Goal: Information Seeking & Learning: Check status

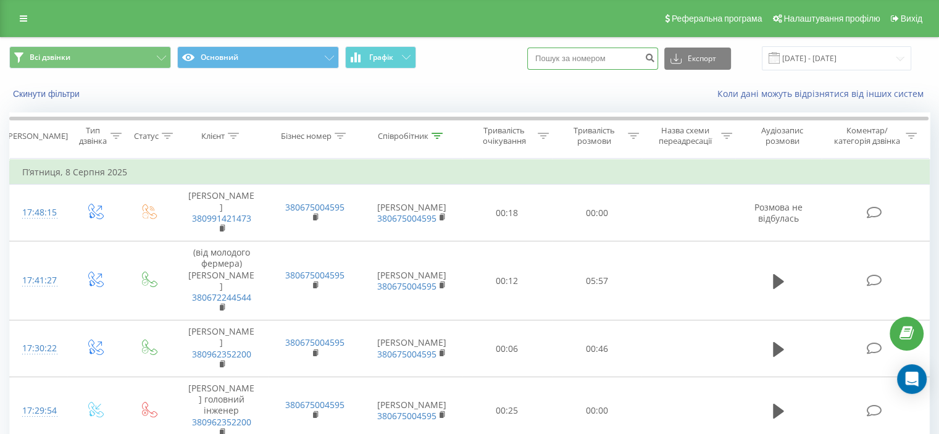
click at [557, 68] on input at bounding box center [592, 59] width 131 height 22
paste input "+380637923839"
type input "+380637923839"
click at [902, 56] on input "08.07.2025 - 08.08.2025" at bounding box center [835, 58] width 149 height 24
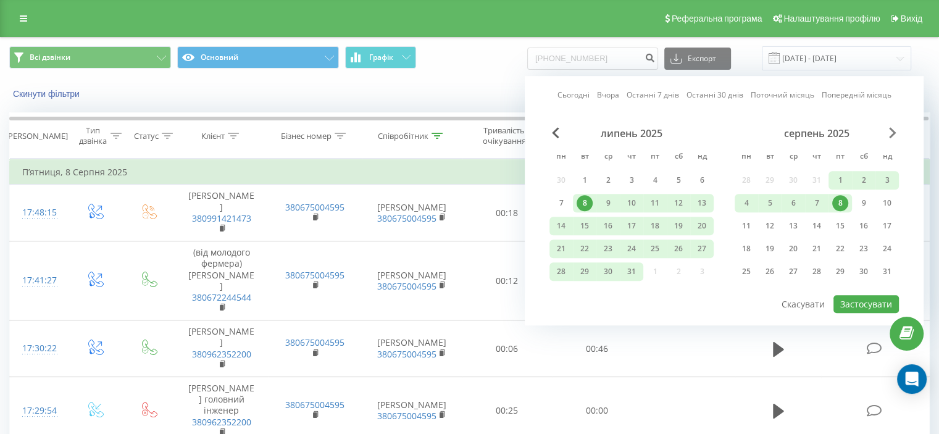
click at [894, 130] on span "Next Month" at bounding box center [892, 132] width 7 height 11
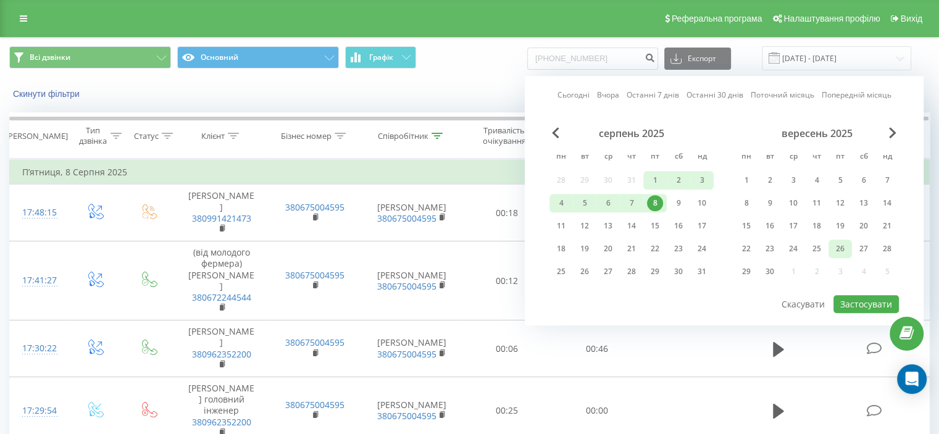
click at [842, 252] on div "26" at bounding box center [840, 249] width 16 height 16
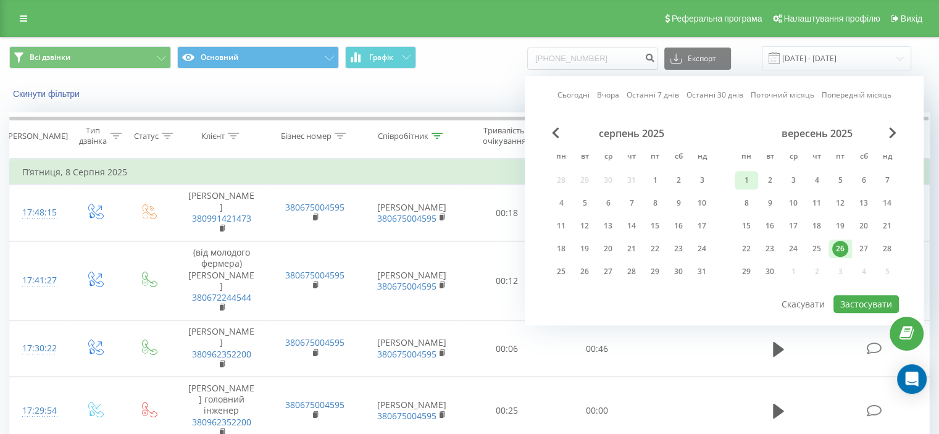
click at [748, 179] on div "1" at bounding box center [746, 180] width 16 height 16
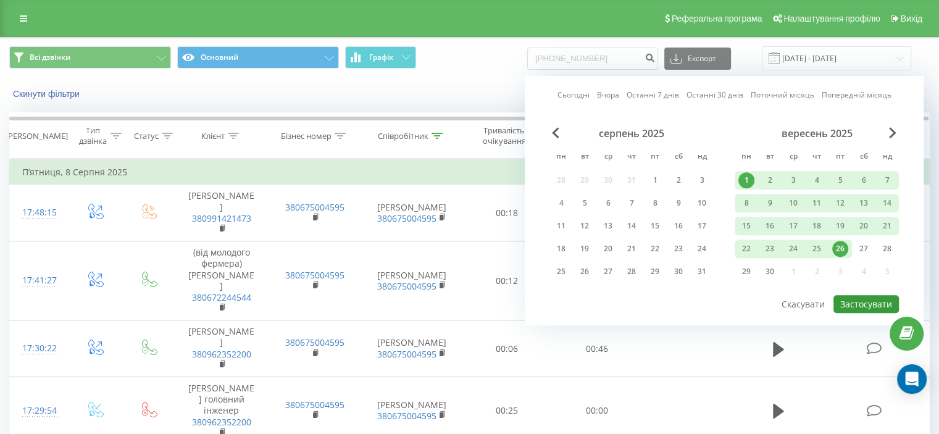
click at [873, 298] on button "Застосувати" at bounding box center [865, 304] width 65 height 18
type input "01.09.2025 - 26.09.2025"
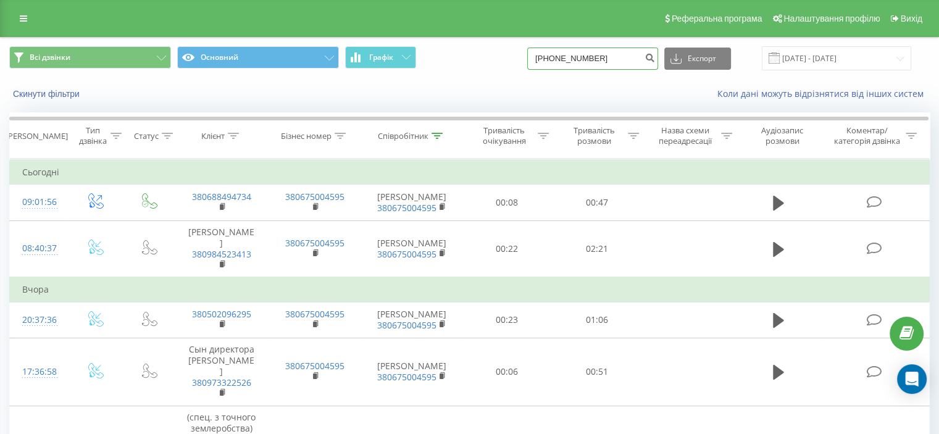
click at [604, 60] on input "+380637923839" at bounding box center [592, 59] width 131 height 22
click at [655, 54] on icon "submit" at bounding box center [649, 55] width 10 height 7
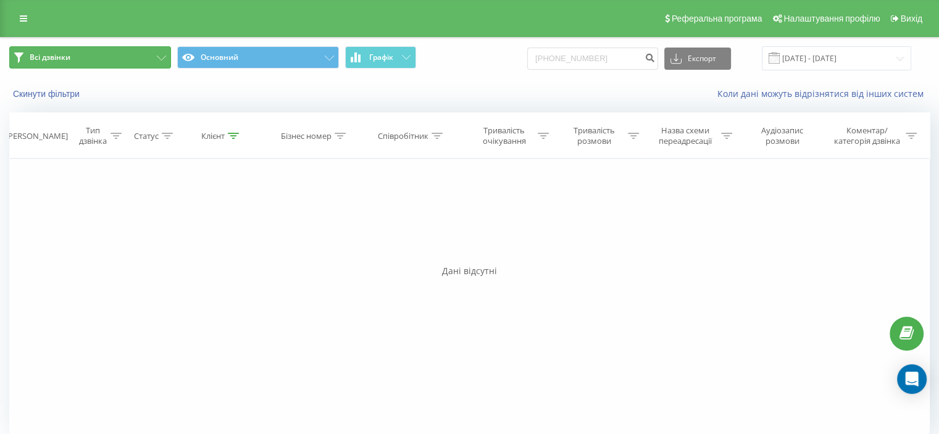
click at [154, 57] on button "Всі дзвінки" at bounding box center [90, 57] width 162 height 22
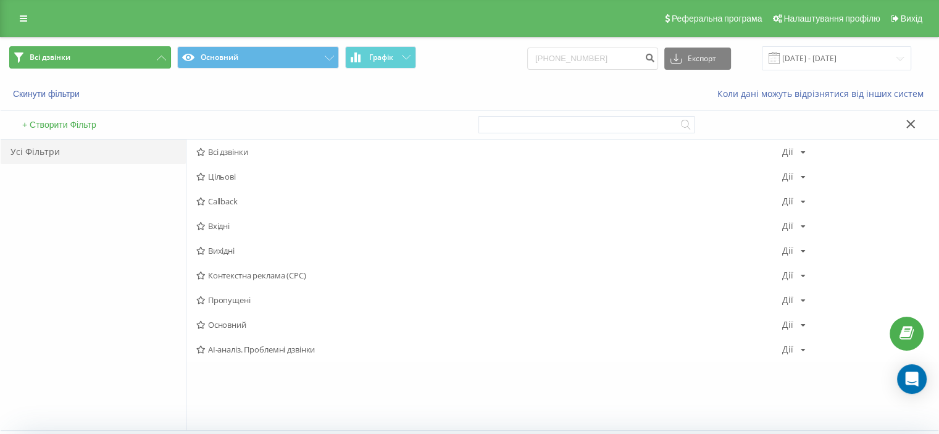
click at [154, 56] on button "Всі дзвінки" at bounding box center [90, 57] width 162 height 22
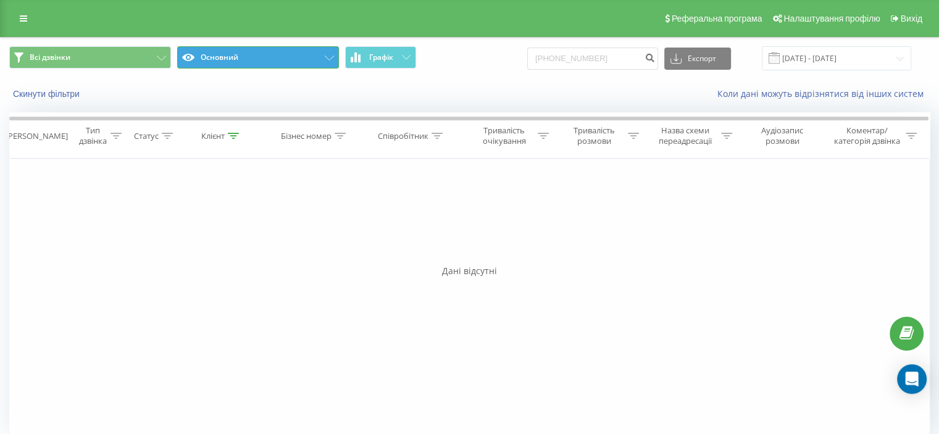
click at [316, 54] on button "Основний" at bounding box center [258, 57] width 162 height 22
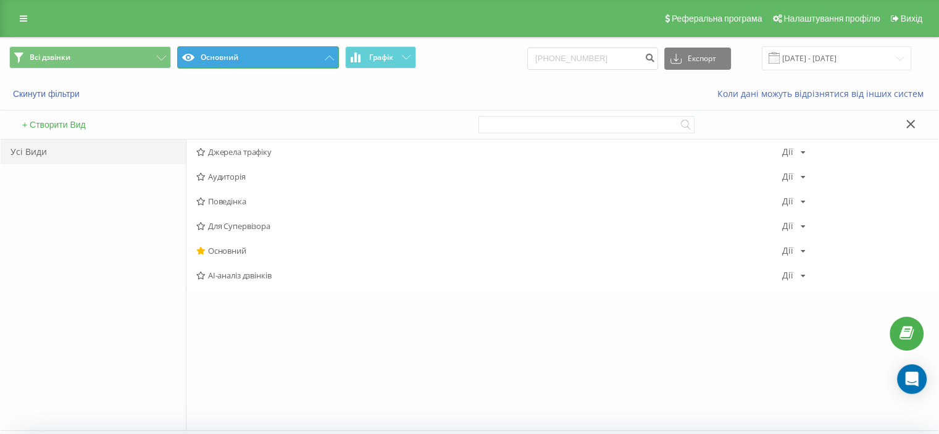
click at [316, 54] on button "Основний" at bounding box center [258, 57] width 162 height 22
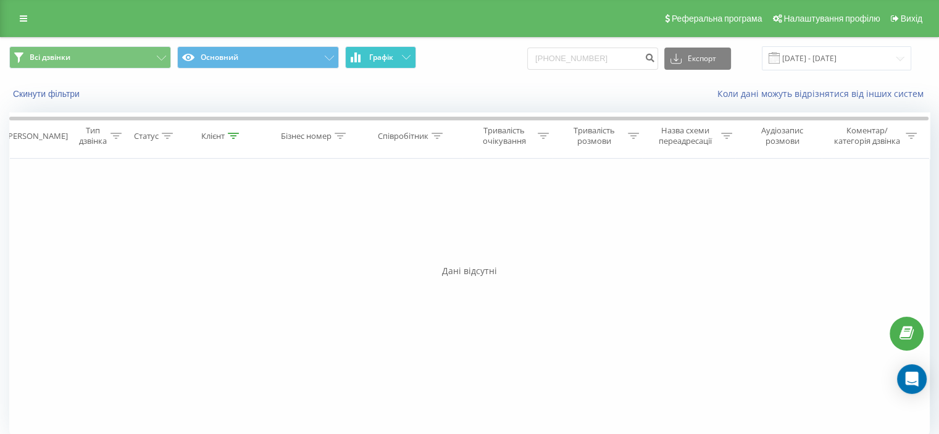
click at [405, 51] on button "Графік" at bounding box center [380, 57] width 71 height 22
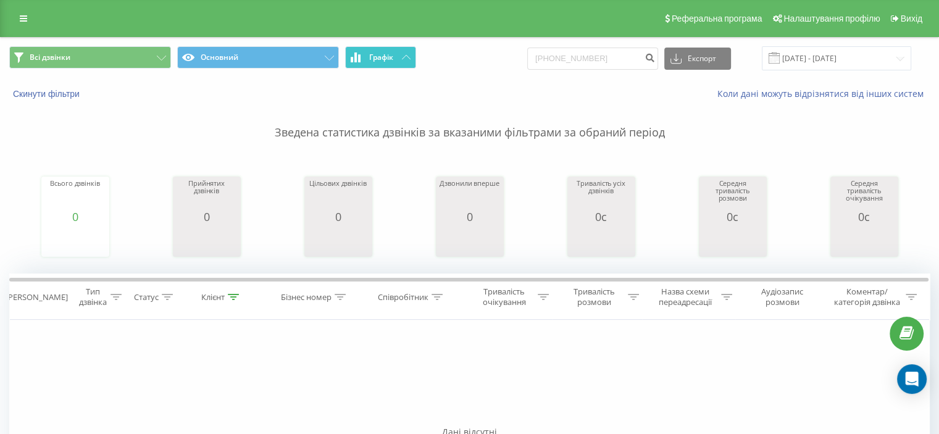
click at [405, 51] on button "Графік" at bounding box center [380, 57] width 71 height 22
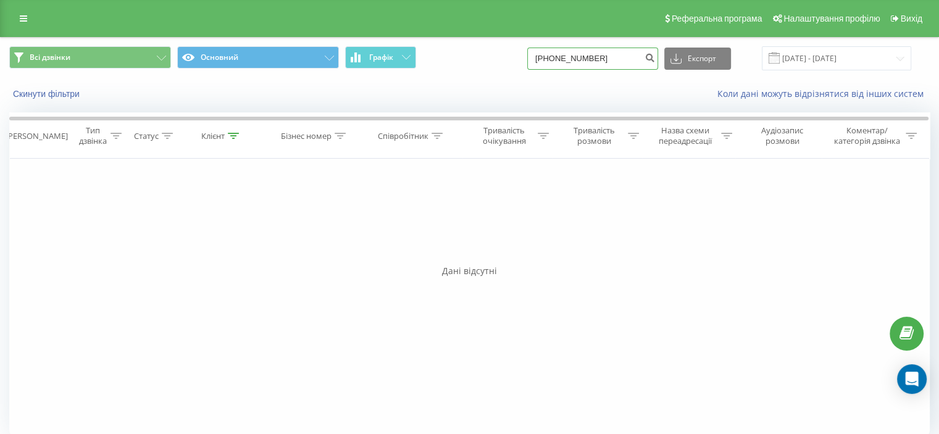
click at [640, 60] on input "+380637923839" at bounding box center [592, 59] width 131 height 22
click at [563, 55] on input "+380637923839" at bounding box center [592, 59] width 131 height 22
type input "0637923839"
click at [652, 60] on button "submit" at bounding box center [649, 59] width 17 height 22
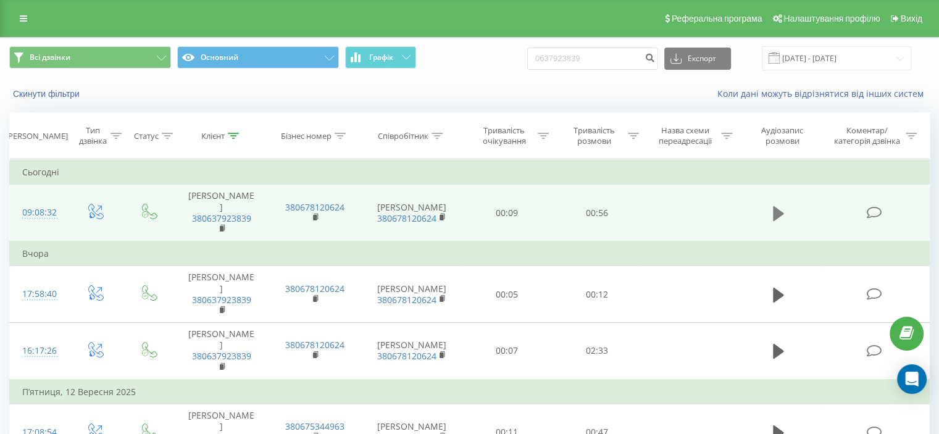
click at [771, 207] on button at bounding box center [778, 213] width 19 height 19
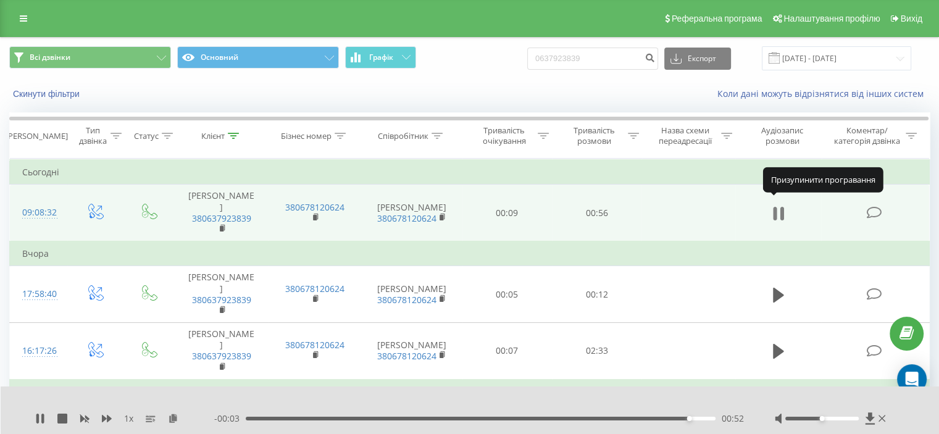
click at [784, 204] on button at bounding box center [778, 213] width 19 height 19
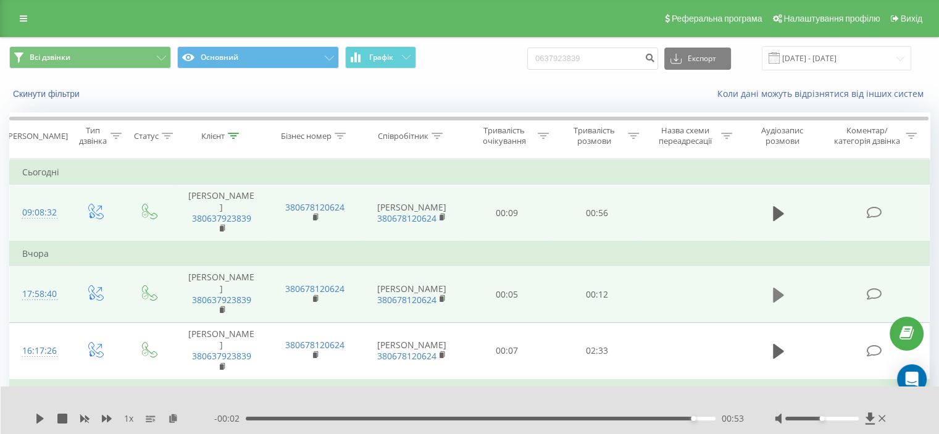
click at [774, 287] on icon at bounding box center [778, 294] width 11 height 15
click at [597, 418] on div "00:05" at bounding box center [481, 419] width 470 height 4
click at [623, 418] on div "00:09" at bounding box center [481, 419] width 470 height 4
click at [779, 286] on icon at bounding box center [778, 294] width 11 height 17
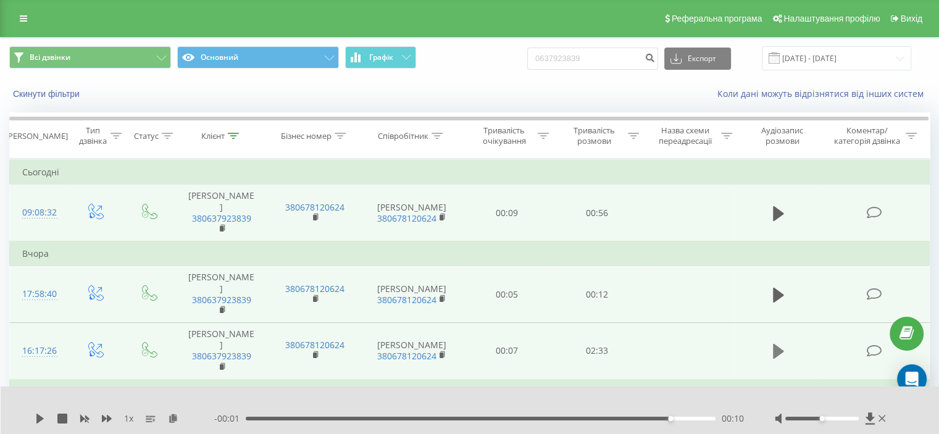
click at [776, 344] on icon at bounding box center [778, 351] width 11 height 15
click at [782, 344] on icon at bounding box center [781, 351] width 4 height 14
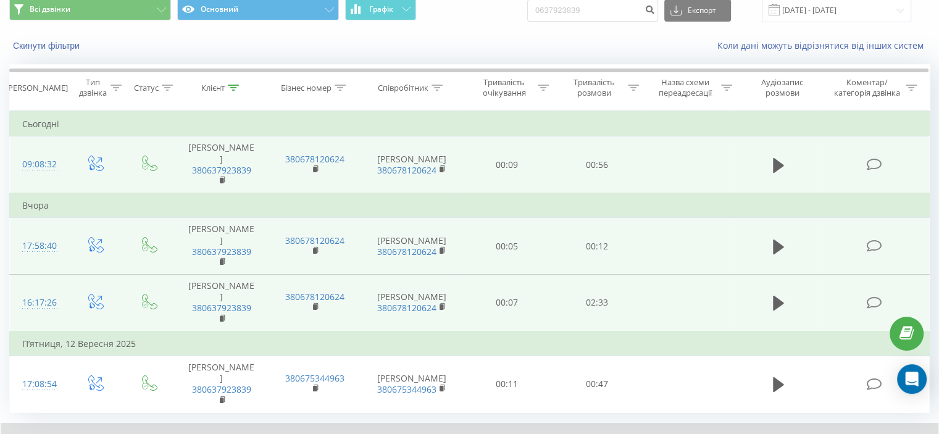
scroll to position [96, 0]
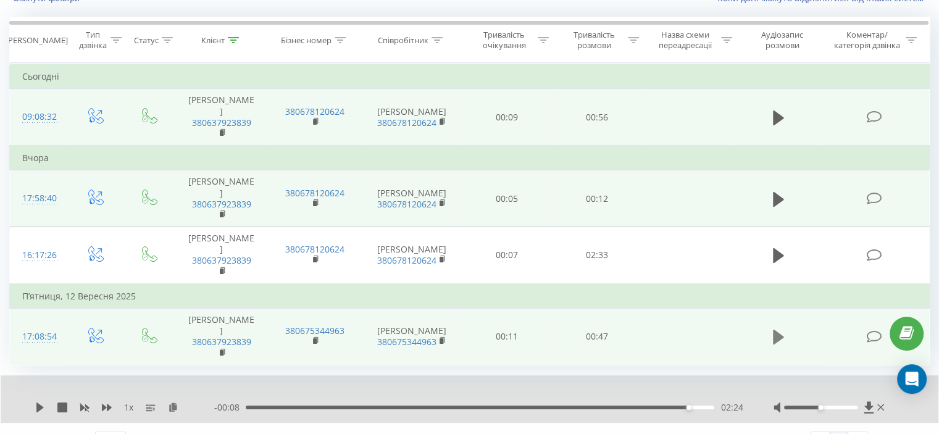
click at [776, 330] on icon at bounding box center [778, 337] width 11 height 15
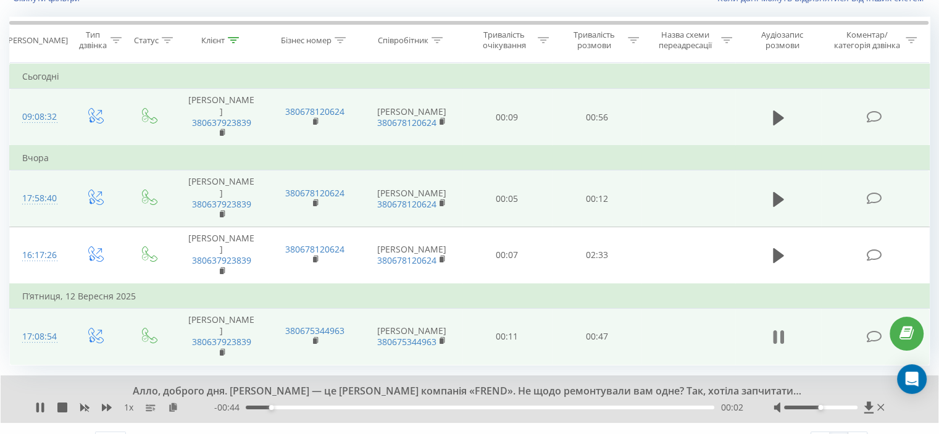
click at [773, 330] on icon at bounding box center [775, 337] width 4 height 14
click at [773, 330] on icon at bounding box center [778, 337] width 11 height 15
